Goal: Transaction & Acquisition: Purchase product/service

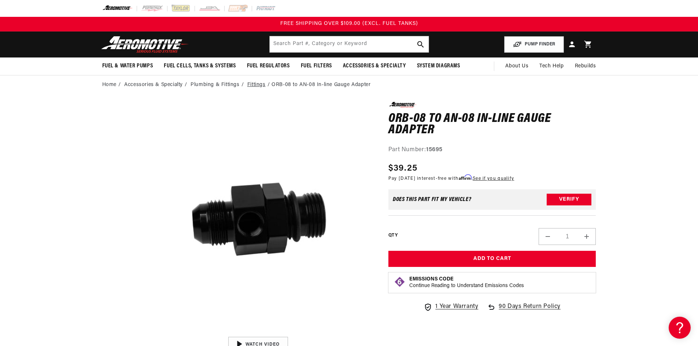
click at [260, 86] on link "Fittings" at bounding box center [256, 85] width 18 height 8
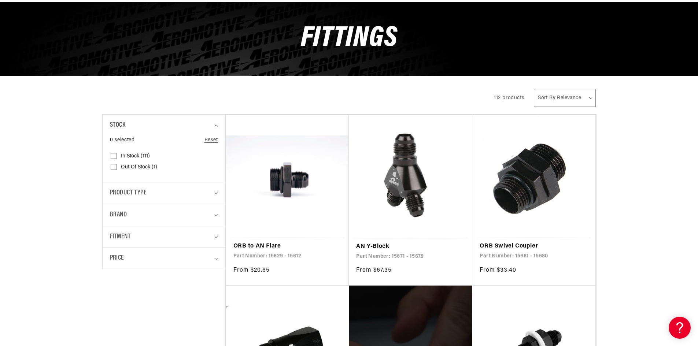
scroll to position [110, 0]
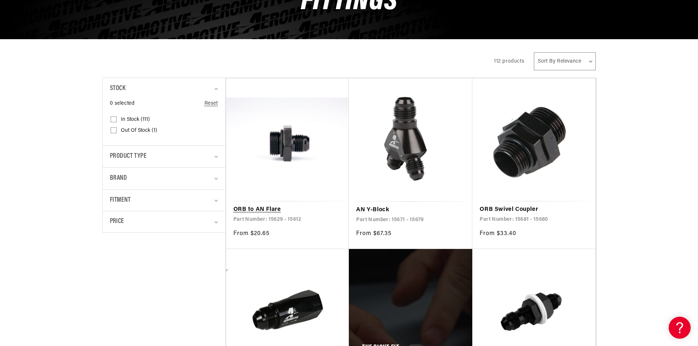
click at [271, 208] on link "ORB to AN Flare" at bounding box center [287, 210] width 108 height 10
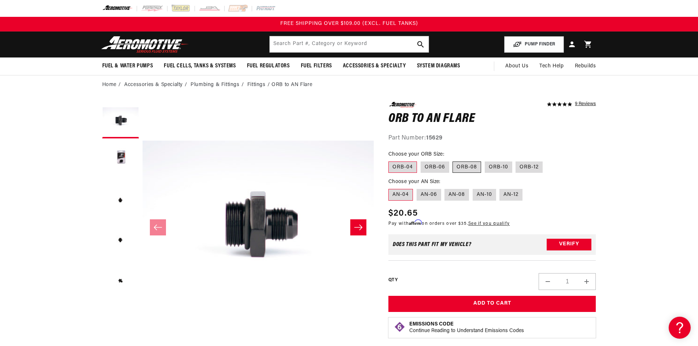
click at [473, 167] on label "ORB-08" at bounding box center [466, 168] width 29 height 12
click at [453, 160] on input "ORB-08" at bounding box center [453, 160] width 0 height 0
radio input "true"
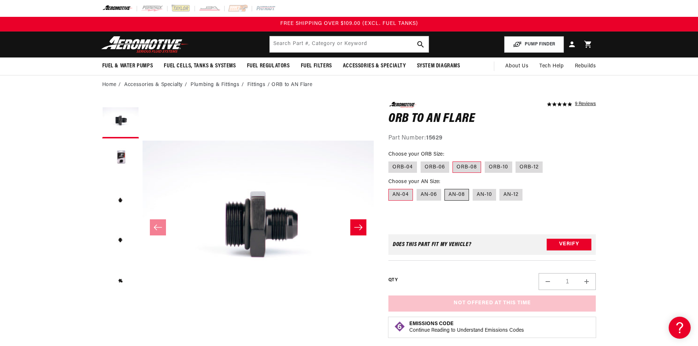
click at [454, 196] on label "AN-08" at bounding box center [456, 195] width 25 height 12
click at [445, 188] on input "AN-08" at bounding box center [445, 188] width 0 height 0
radio input "true"
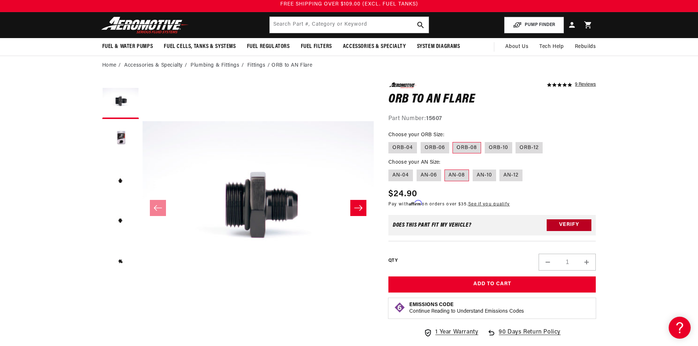
scroll to position [37, 0]
